Goal: Information Seeking & Learning: Learn about a topic

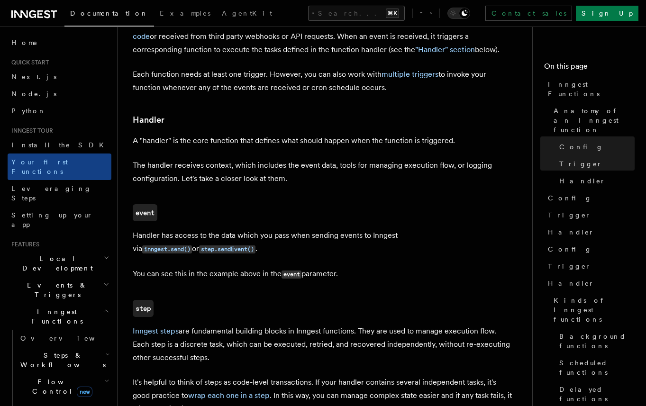
scroll to position [173, 0]
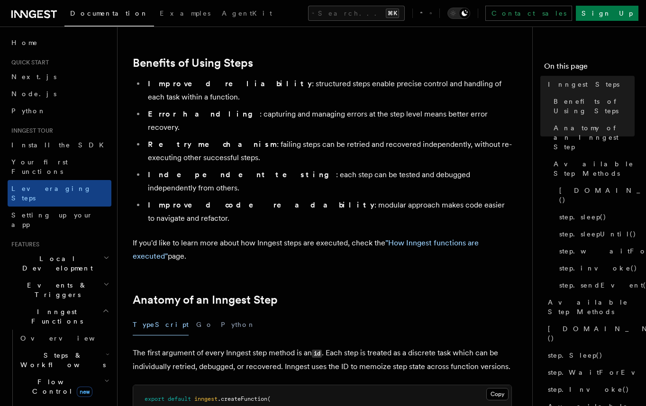
scroll to position [150, 0]
click at [617, 243] on link "step.waitForEvent()" at bounding box center [594, 251] width 79 height 17
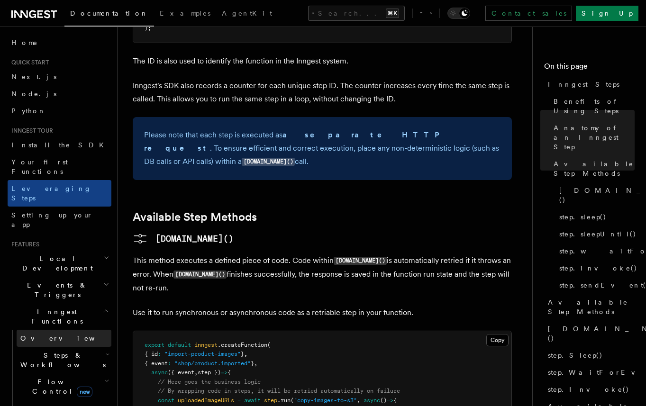
scroll to position [78, 0]
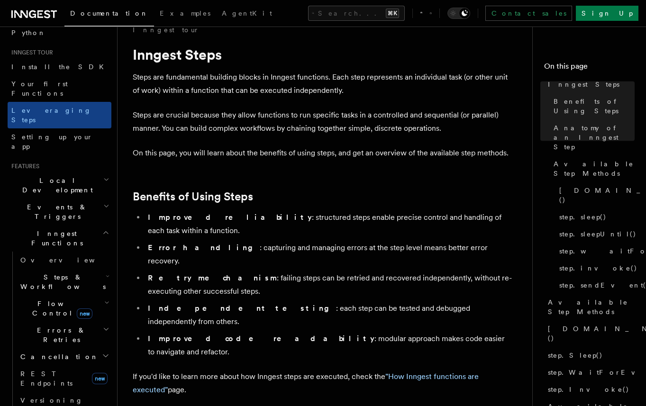
scroll to position [6, 0]
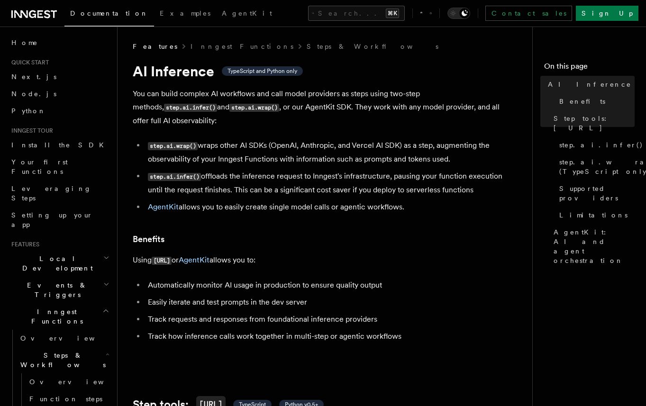
click at [330, 139] on li "step.ai.wrap() wraps other AI SDKs (OpenAI, Anthropic, and Vercel AI SDK) as a …" at bounding box center [328, 152] width 367 height 27
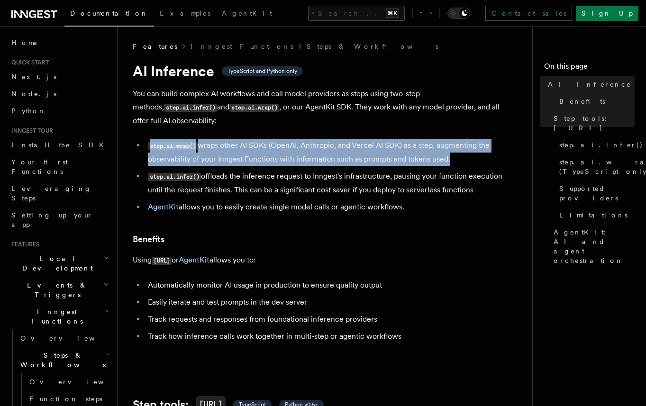
click at [330, 139] on li "step.ai.wrap() wraps other AI SDKs (OpenAI, Anthropic, and Vercel AI SDK) as a …" at bounding box center [328, 152] width 367 height 27
click at [571, 157] on span "step.ai.wrap() (TypeScript only)" at bounding box center [610, 166] width 102 height 19
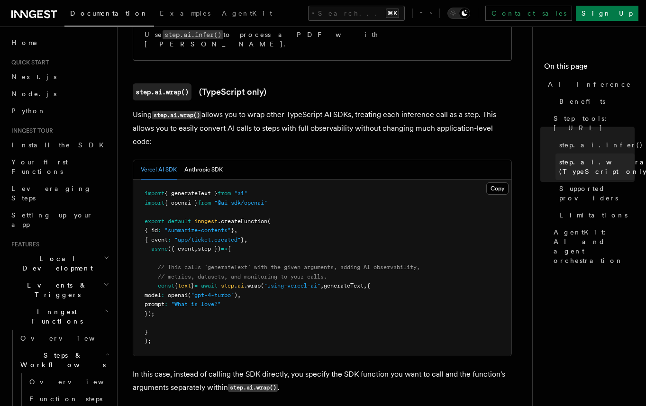
scroll to position [887, 0]
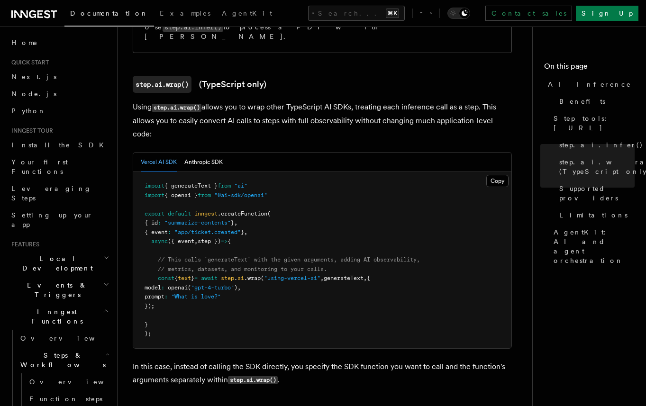
drag, startPoint x: 217, startPoint y: 235, endPoint x: 413, endPoint y: 236, distance: 195.7
click at [414, 236] on pre "import { generateText } from "ai" import { openai } from "@ai-sdk/openai" expor…" at bounding box center [322, 260] width 378 height 176
click at [376, 269] on pre "import { generateText } from "ai" import { openai } from "@ai-sdk/openai" expor…" at bounding box center [322, 260] width 378 height 176
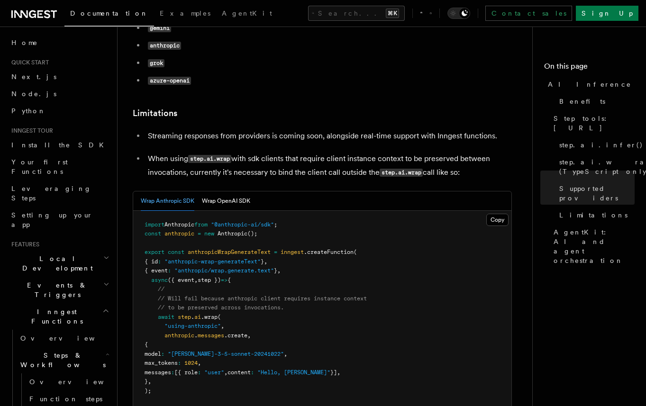
scroll to position [1369, 0]
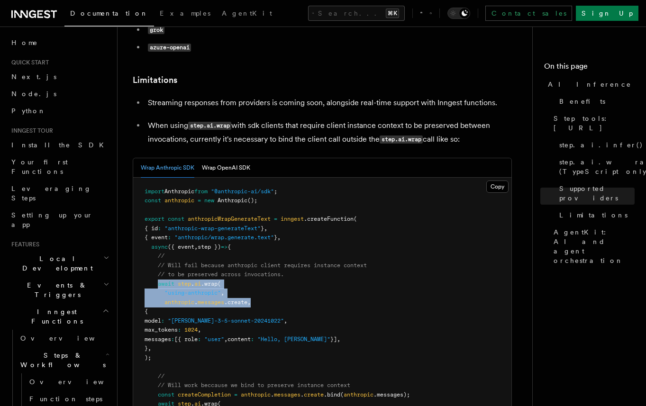
drag, startPoint x: 158, startPoint y: 245, endPoint x: 256, endPoint y: 262, distance: 99.7
click at [257, 263] on pre "import Anthropic from "@anthropic-ai/sdk" ; const anthropic = new Anthropic ();…" at bounding box center [322, 344] width 378 height 333
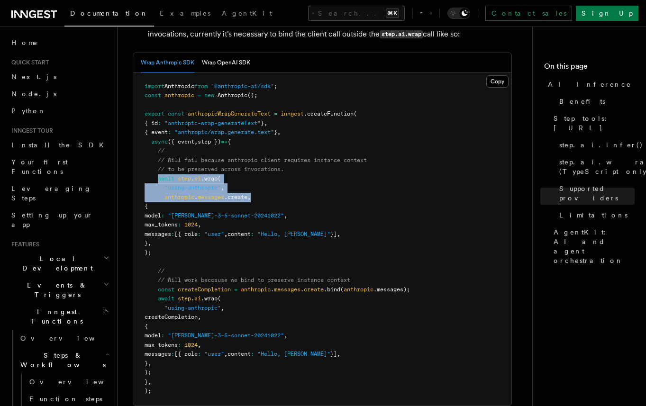
scroll to position [1478, 0]
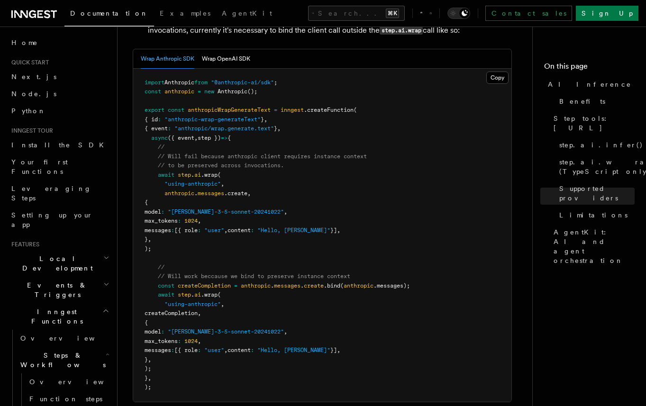
click at [255, 273] on pre "import Anthropic from "@anthropic-ai/sdk" ; const anthropic = new Anthropic ();…" at bounding box center [322, 235] width 378 height 333
drag, startPoint x: 157, startPoint y: 253, endPoint x: 237, endPoint y: 256, distance: 80.2
click at [237, 256] on pre "import Anthropic from "@anthropic-ai/sdk" ; const anthropic = new Anthropic ();…" at bounding box center [322, 235] width 378 height 333
copy span "await step . ai .wrap ("
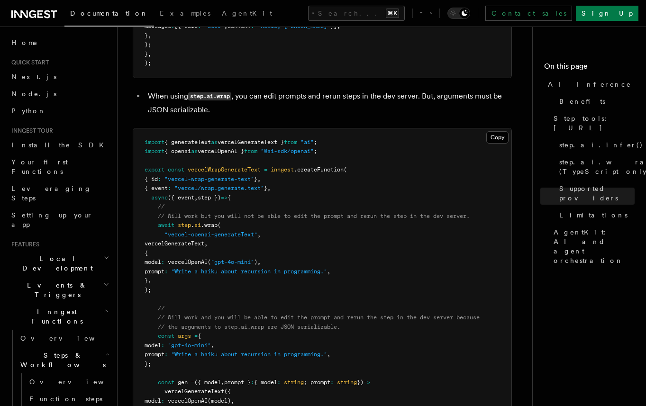
scroll to position [1799, 0]
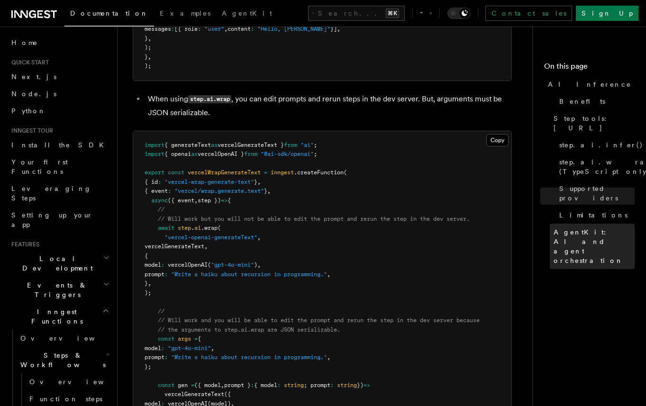
click at [571, 227] on span "AgentKit: AI and agent orchestration" at bounding box center [594, 246] width 81 height 38
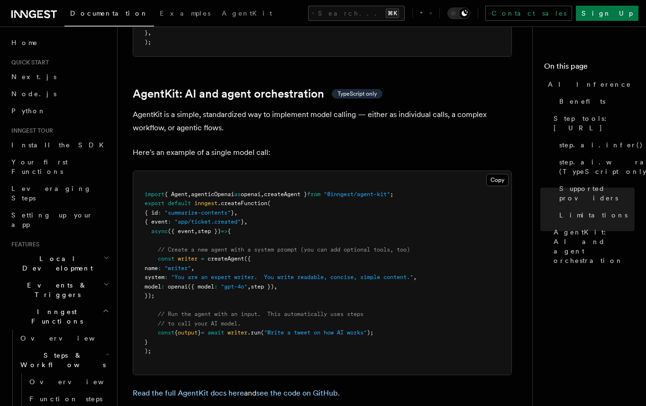
scroll to position [2745, 0]
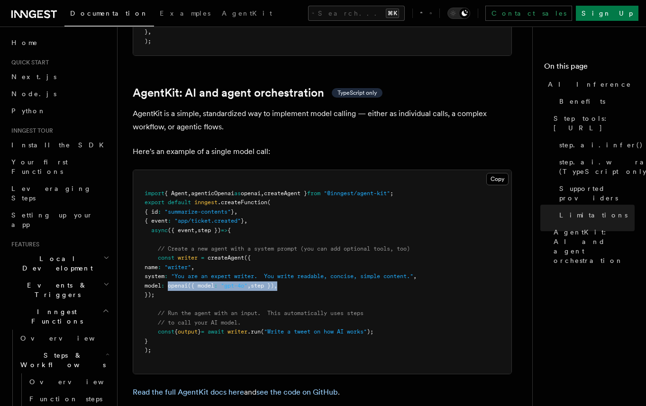
drag, startPoint x: 188, startPoint y: 245, endPoint x: 328, endPoint y: 245, distance: 140.8
click at [328, 245] on pre "import { Agent , agenticOpenai as openai , createAgent } from "@inngest/agent-k…" at bounding box center [322, 272] width 378 height 204
copy span "openai ({ model : "gpt-4o" , step }) ,"
click at [294, 190] on span "createAgent }" at bounding box center [285, 193] width 43 height 7
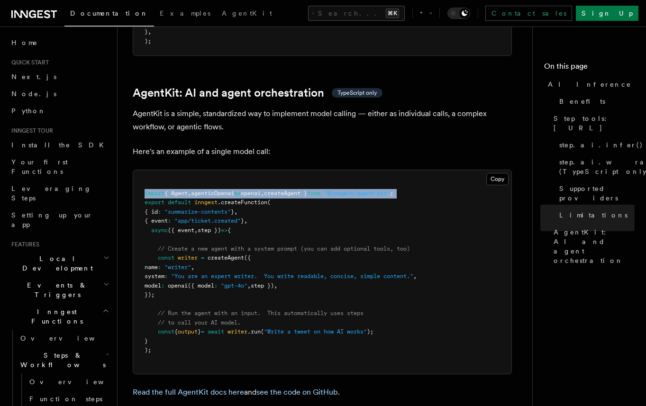
click at [294, 190] on span "createAgent }" at bounding box center [285, 193] width 43 height 7
copy code "import { Agent , agenticOpenai as openai , createAgent } from "@inngest/agent-k…"
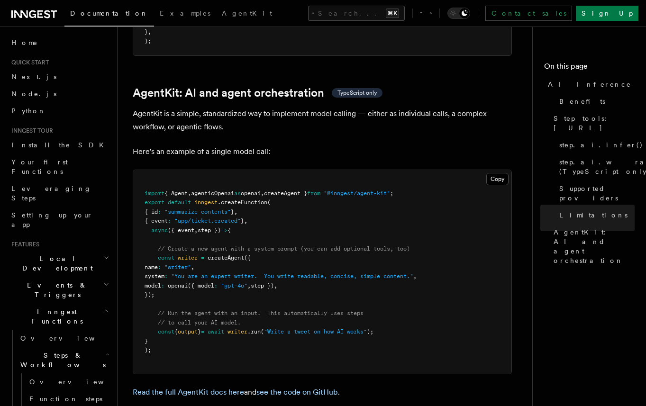
click at [250, 255] on pre "import { Agent , agenticOpenai as openai , createAgent } from "@inngest/agent-k…" at bounding box center [322, 272] width 378 height 204
click at [188, 282] on span "openai" at bounding box center [178, 285] width 20 height 7
copy span "openai"
click at [320, 245] on pre "import { Agent , agenticOpenai as openai , createAgent } from "@inngest/agent-k…" at bounding box center [322, 272] width 378 height 204
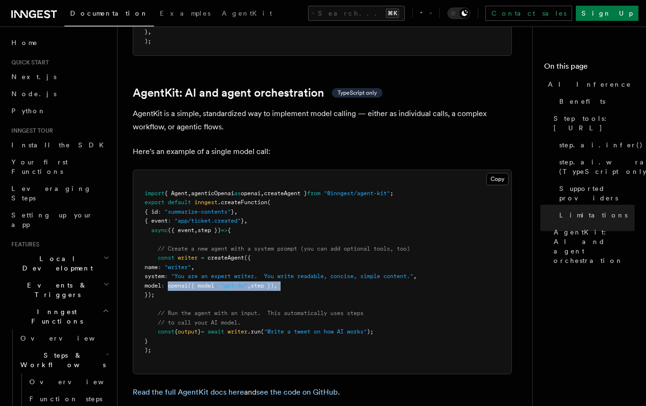
copy code "openai ({ model : "gpt-4o" , step }) ,"
click at [577, 157] on span "step.ai.wrap() (TypeScript only)" at bounding box center [610, 166] width 102 height 19
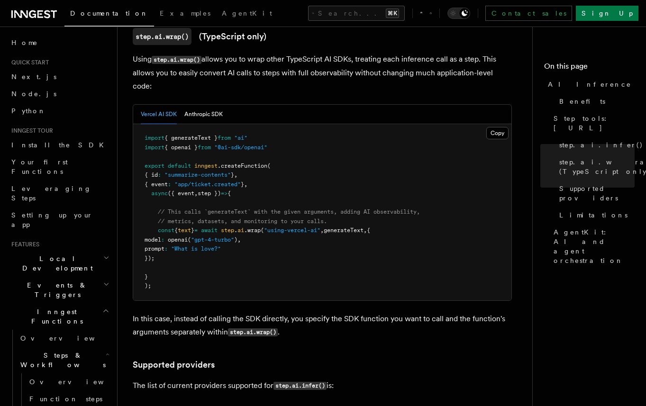
scroll to position [949, 0]
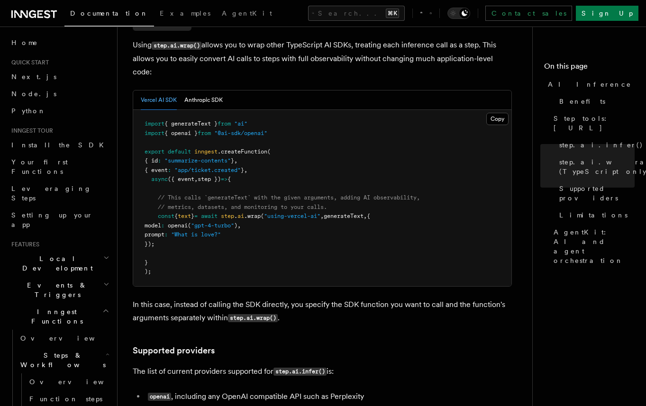
drag, startPoint x: 151, startPoint y: 148, endPoint x: 227, endPoint y: 204, distance: 94.7
click at [228, 205] on pre "import { generateText } from "ai" import { openai } from "@ai-sdk/openai" expor…" at bounding box center [322, 198] width 378 height 176
copy code "// This calls `generateText` with the given arguments, adding AI observability,…"
click at [255, 197] on pre "import { generateText } from "ai" import { openai } from "@ai-sdk/openai" expor…" at bounding box center [322, 198] width 378 height 176
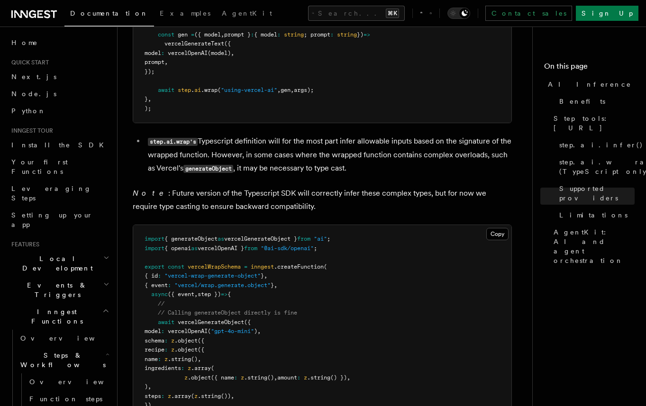
scroll to position [2220, 0]
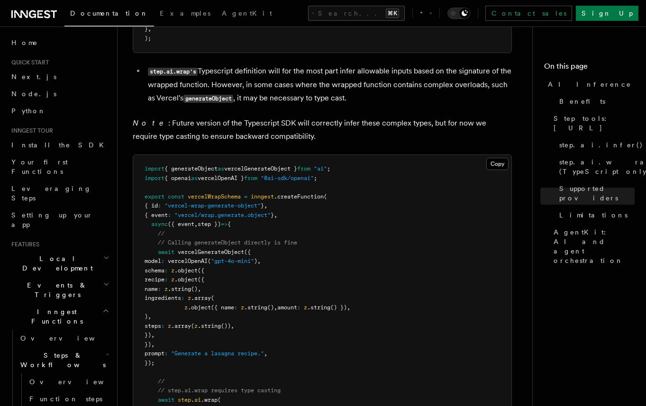
click at [314, 221] on pre "import { generateObject as vercelGenerateObject } from "ai" ; import { openai a…" at bounding box center [322, 368] width 378 height 426
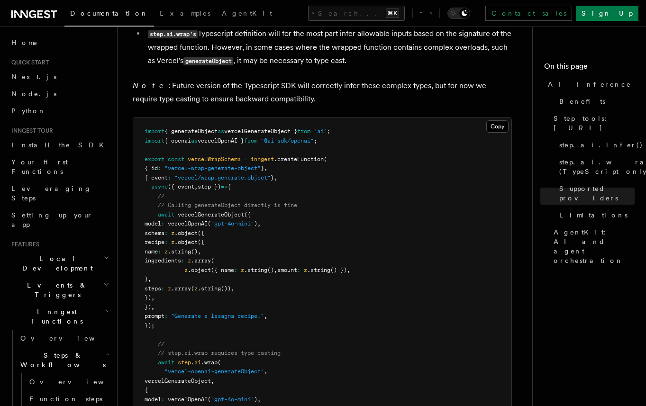
scroll to position [2254, 0]
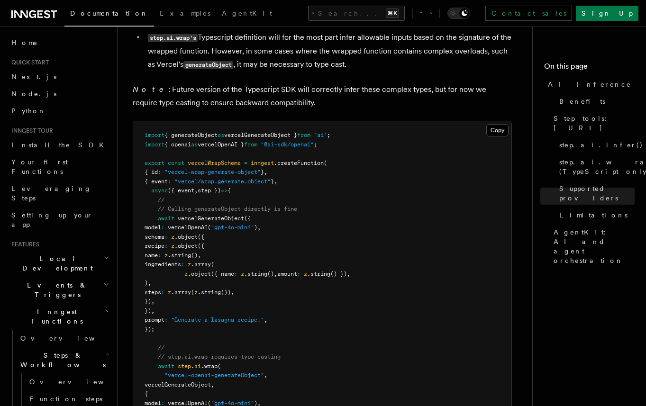
click at [361, 83] on p "Note : Future version of the Typescript SDK will correctly infer these complex …" at bounding box center [322, 96] width 379 height 27
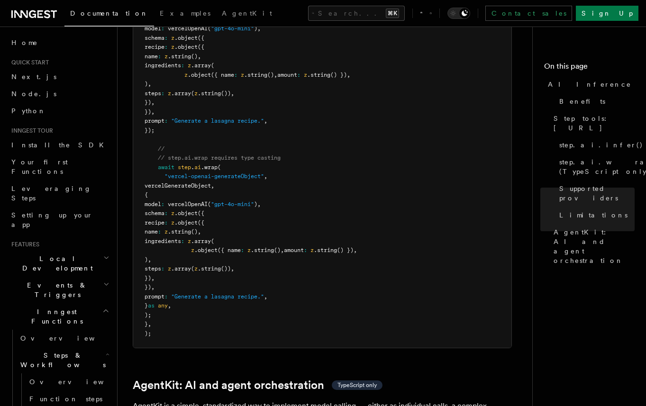
scroll to position [2451, 0]
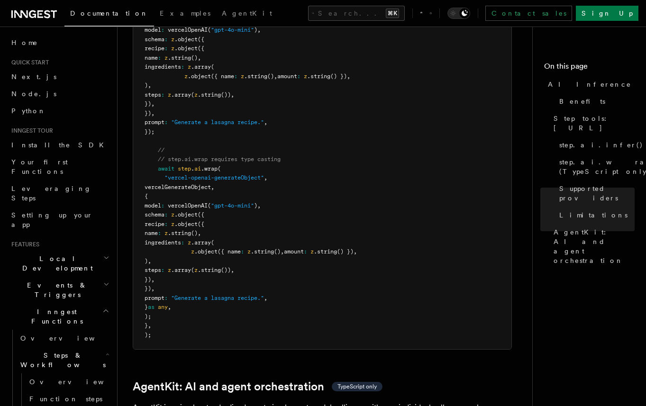
drag, startPoint x: 164, startPoint y: 156, endPoint x: 200, endPoint y: 265, distance: 114.2
click at [200, 265] on pre "import { generateObject as vercelGenerateObject } from "ai" ; import { openai a…" at bounding box center [322, 137] width 378 height 426
click at [258, 248] on span ".string" at bounding box center [262, 251] width 23 height 7
drag, startPoint x: 170, startPoint y: 175, endPoint x: 238, endPoint y: 249, distance: 100.6
click at [238, 249] on pre "import { generateObject as vercelGenerateObject } from "ai" ; import { openai a…" at bounding box center [322, 137] width 378 height 426
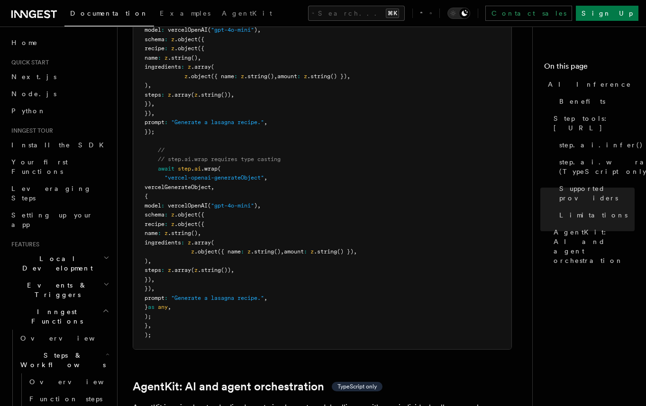
click at [245, 175] on pre "import { generateObject as vercelGenerateObject } from "ai" ; import { openai a…" at bounding box center [322, 137] width 378 height 426
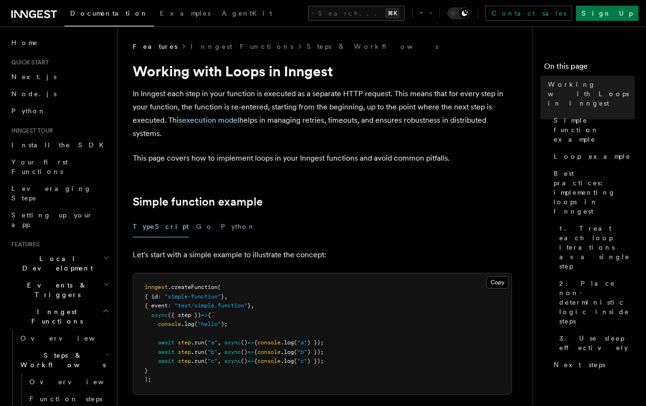
click at [318, 254] on p "Let's start with a simple example to illustrate the concept:" at bounding box center [322, 254] width 379 height 13
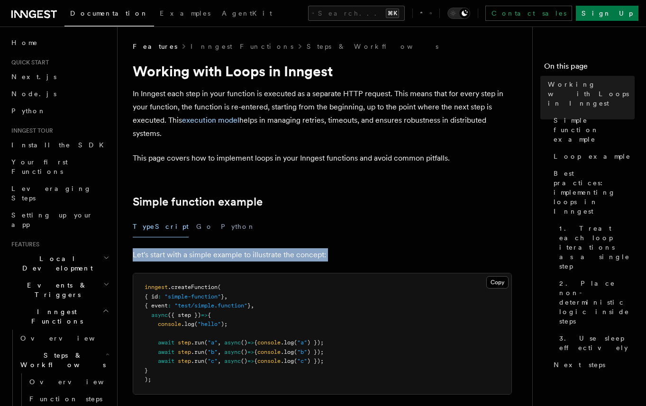
click at [318, 254] on p "Let's start with a simple example to illustrate the concept:" at bounding box center [322, 254] width 379 height 13
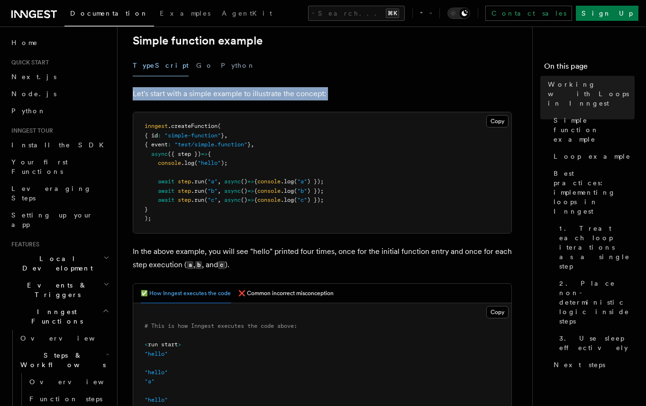
scroll to position [162, 0]
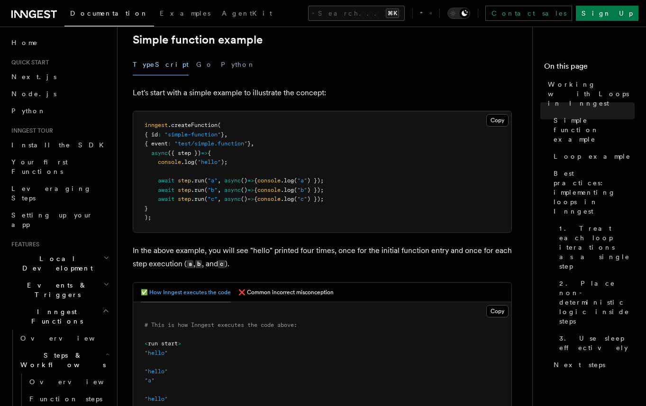
click at [318, 254] on p "In the above example, you will see "hello" printed four times, once for the ini…" at bounding box center [322, 257] width 379 height 27
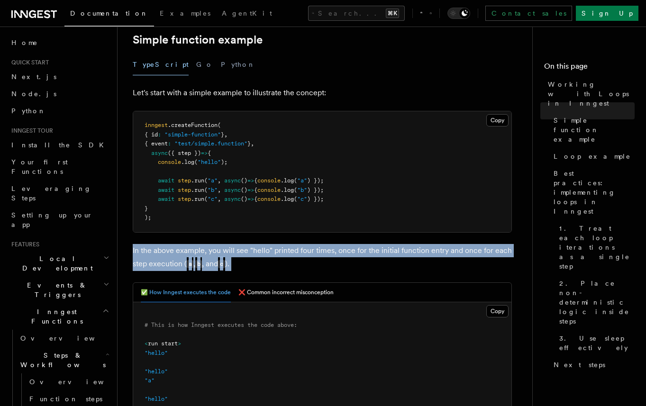
click at [318, 254] on p "In the above example, you will see "hello" printed four times, once for the ini…" at bounding box center [322, 257] width 379 height 27
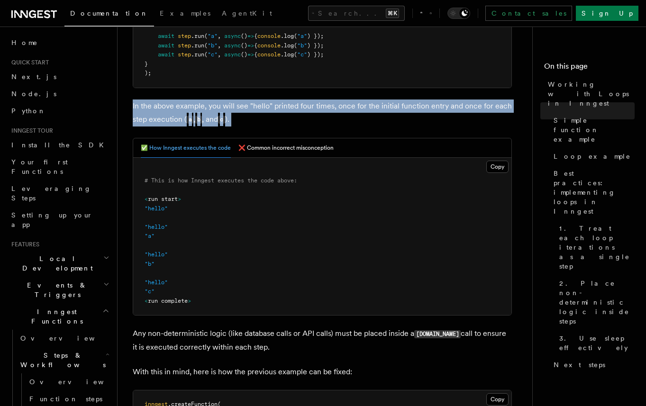
scroll to position [336, 0]
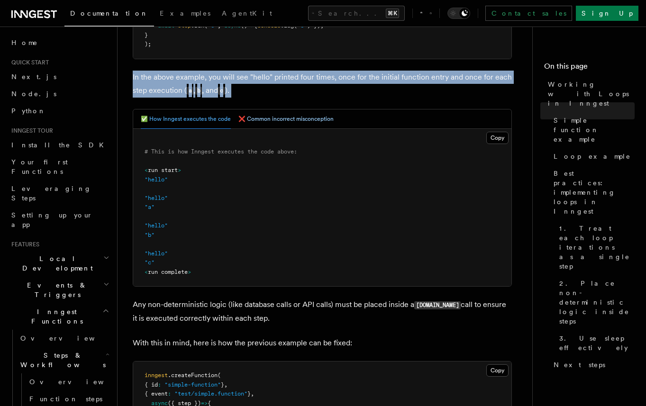
click at [273, 117] on button "❌ Common incorrect misconception" at bounding box center [285, 118] width 95 height 19
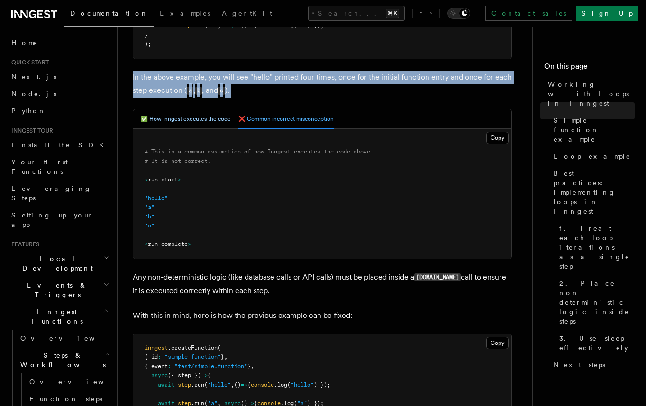
click at [193, 119] on button "✅ How Inngest executes the code" at bounding box center [186, 118] width 90 height 19
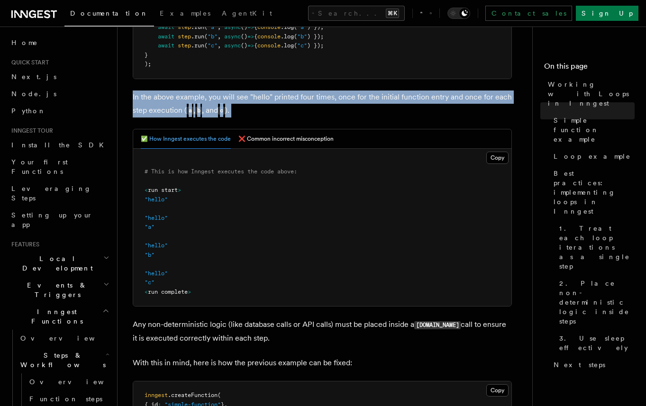
scroll to position [367, 0]
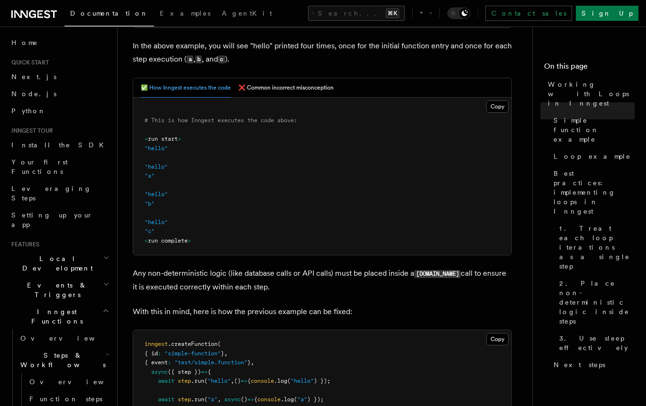
click at [366, 285] on p "Any non-deterministic logic (like database calls or API calls) must be placed i…" at bounding box center [322, 280] width 379 height 27
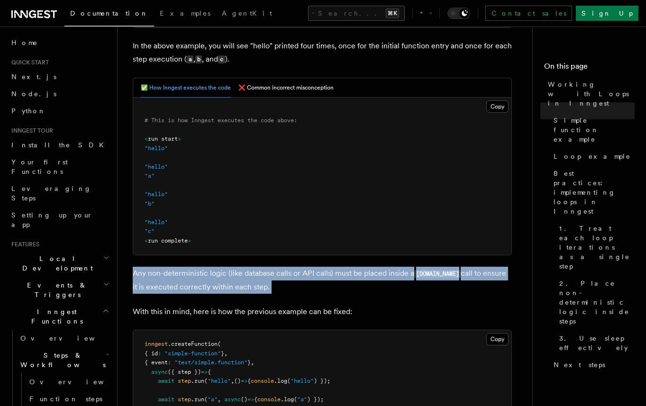
click at [366, 285] on p "Any non-deterministic logic (like database calls or API calls) must be placed i…" at bounding box center [322, 280] width 379 height 27
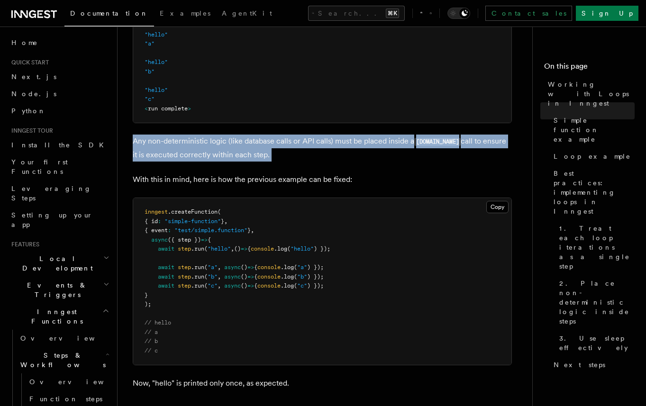
scroll to position [605, 0]
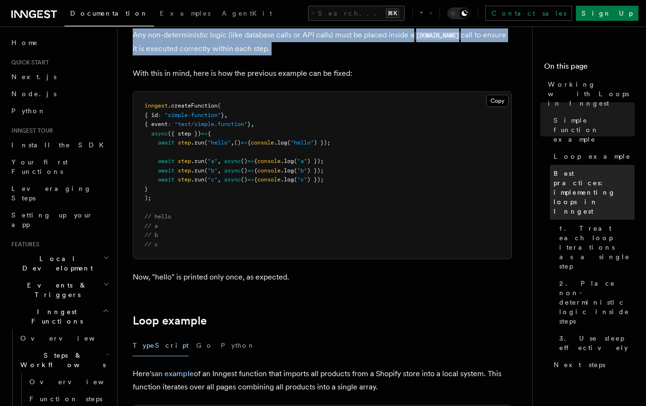
click at [581, 169] on span "Best practices: implementing loops in Inngest" at bounding box center [594, 192] width 81 height 47
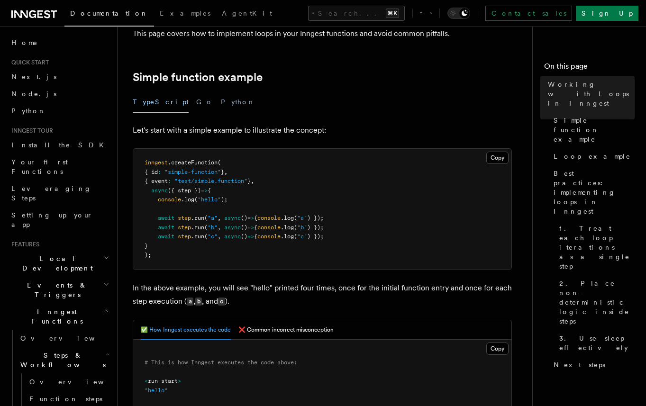
scroll to position [138, 0]
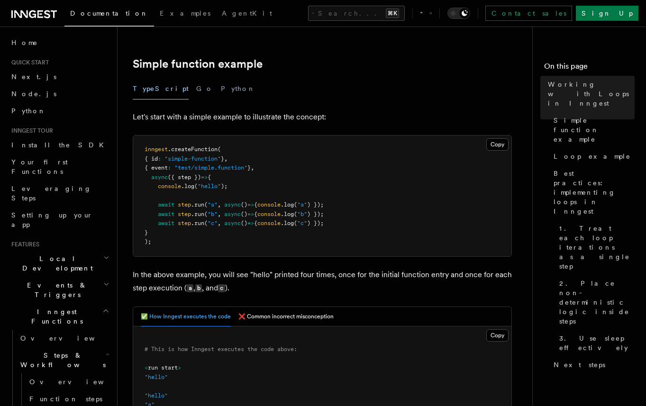
click at [369, 281] on p "In the above example, you will see "hello" printed four times, once for the ini…" at bounding box center [322, 281] width 379 height 27
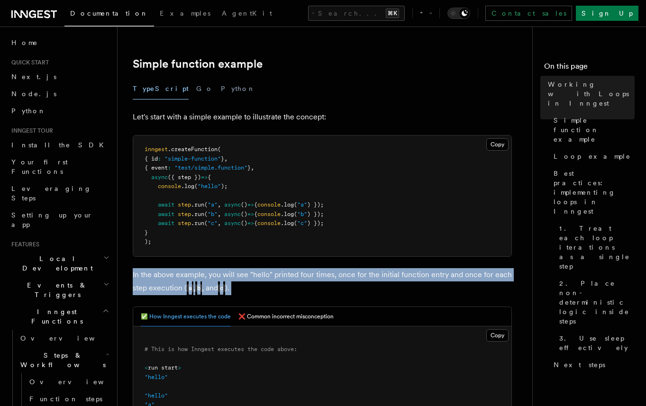
click at [369, 281] on p "In the above example, you will see "hello" printed four times, once for the ini…" at bounding box center [322, 281] width 379 height 27
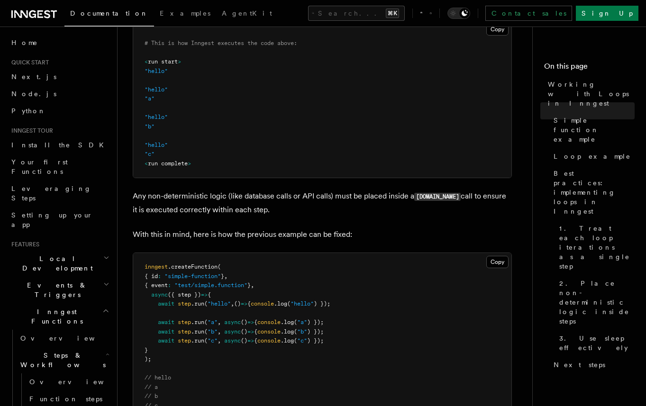
scroll to position [446, 0]
